Goal: Task Accomplishment & Management: Complete application form

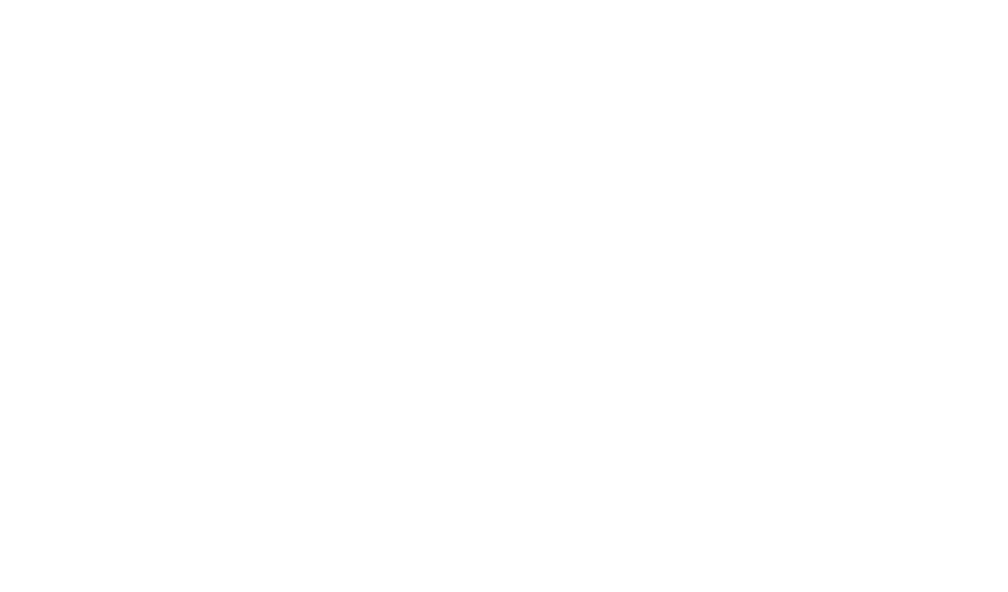
click at [830, 0] on html at bounding box center [504, 0] width 1008 height 0
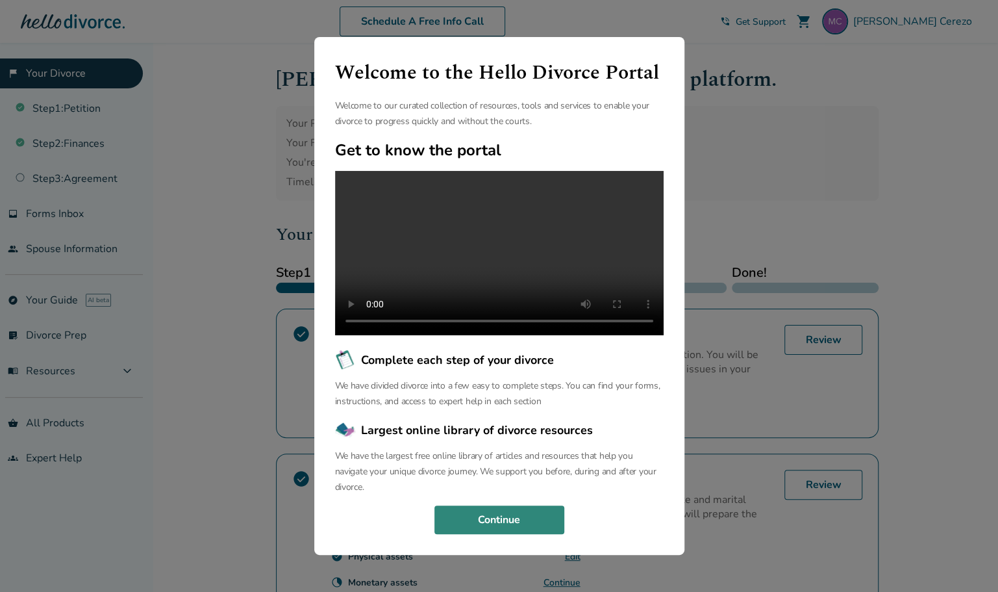
click at [479, 534] on button "Continue" at bounding box center [499, 519] width 130 height 29
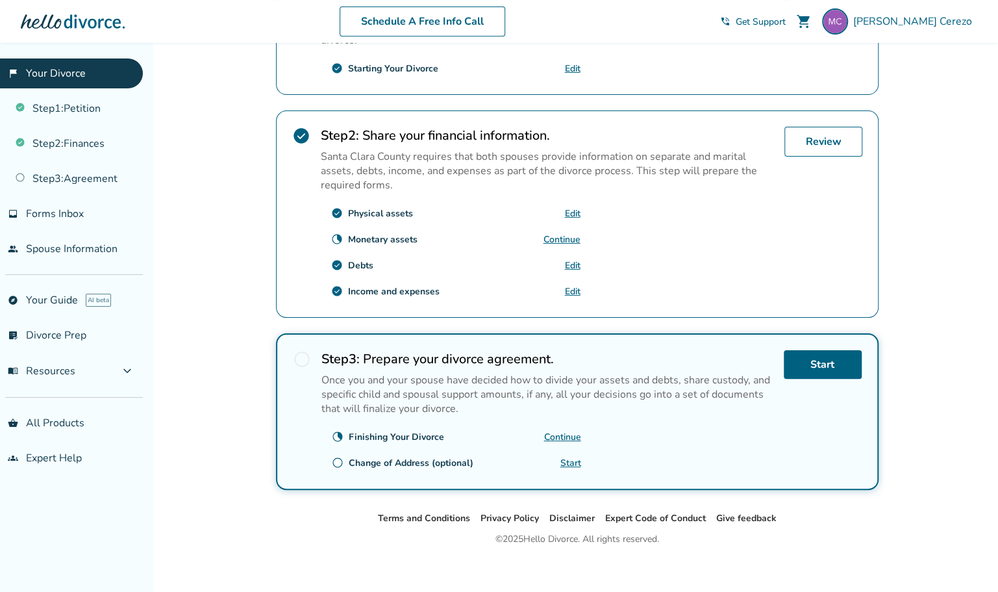
scroll to position [346, 0]
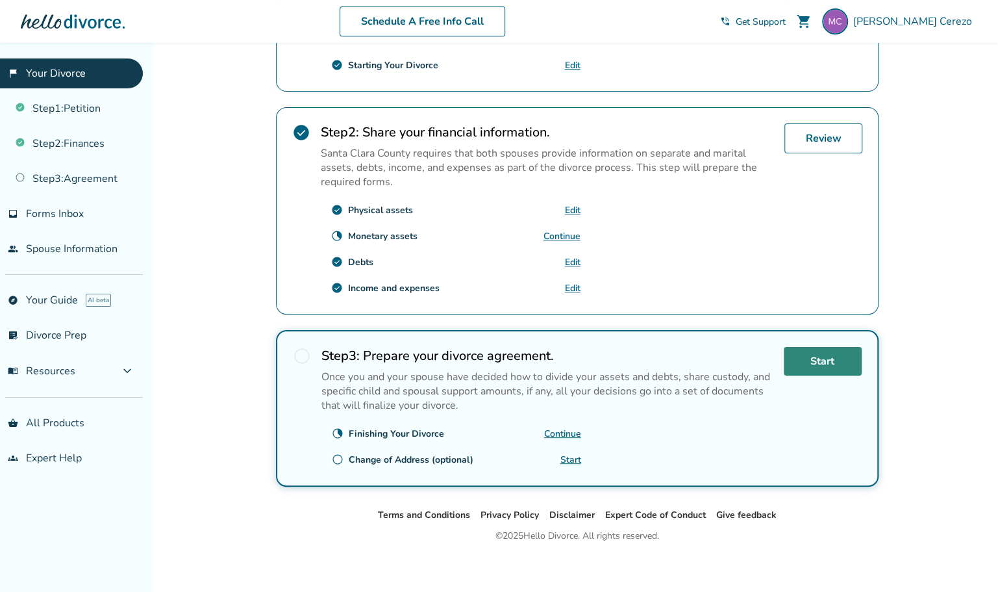
click at [826, 357] on link "Start" at bounding box center [823, 361] width 78 height 29
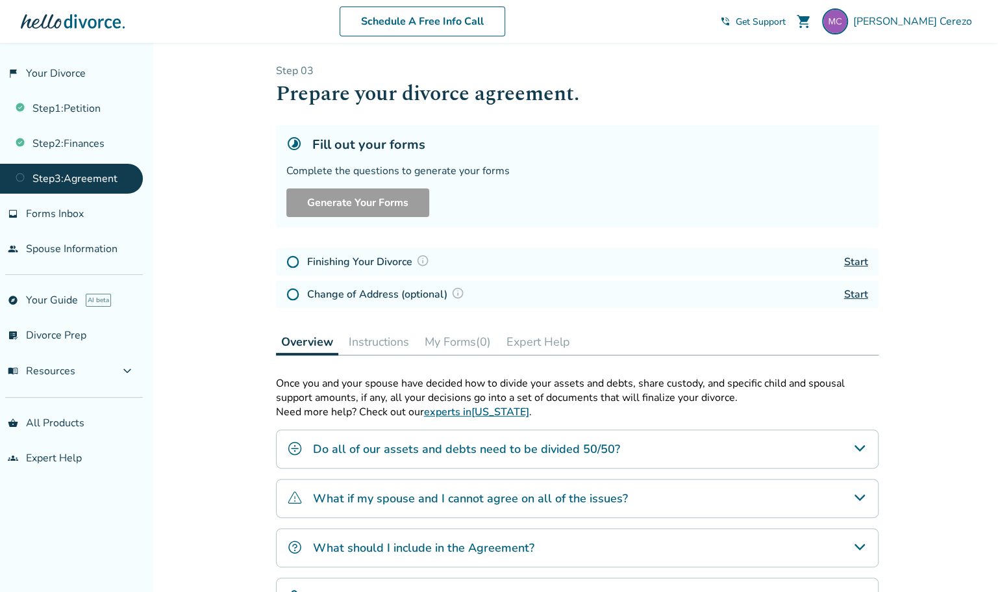
click at [826, 357] on div "Step 0 3 Prepare your divorce agreement. Fill out your forms Complete the quest…" at bounding box center [577, 366] width 603 height 605
click at [858, 296] on link "Start" at bounding box center [856, 294] width 24 height 14
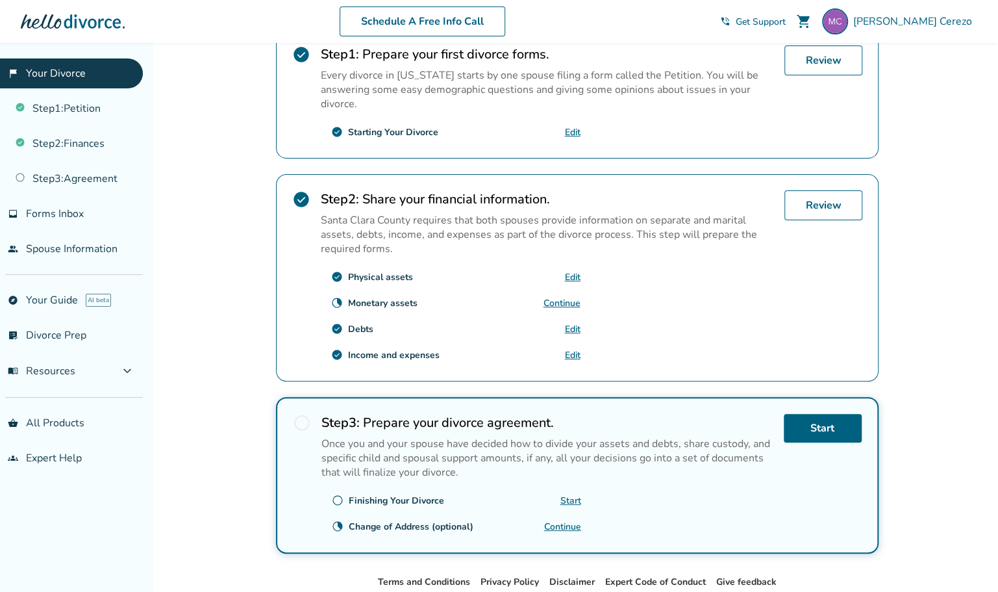
scroll to position [275, 0]
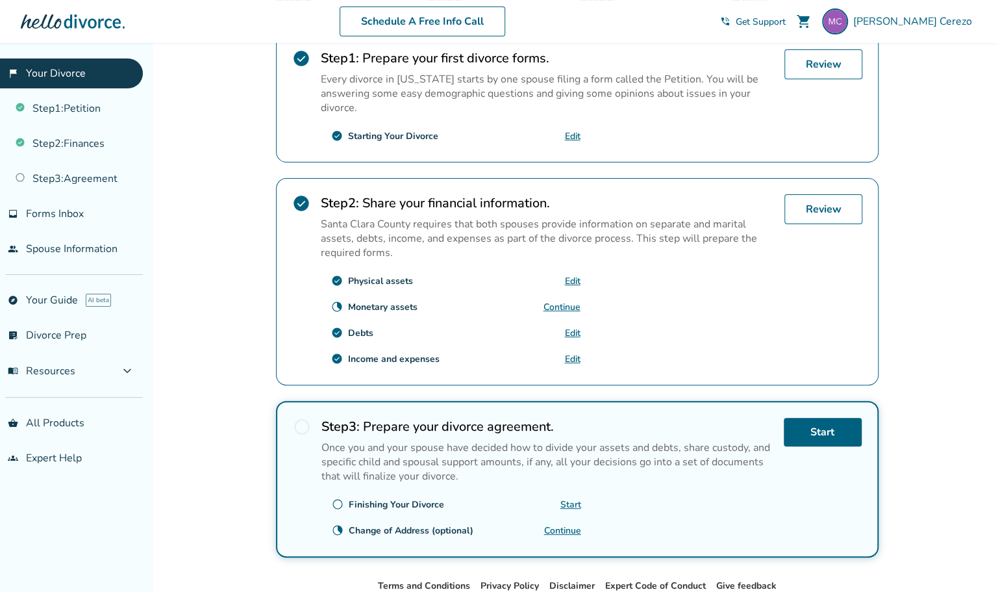
click at [572, 498] on link "Start" at bounding box center [570, 504] width 21 height 12
click at [566, 498] on link "Start" at bounding box center [570, 504] width 21 height 12
